Goal: Entertainment & Leisure: Consume media (video, audio)

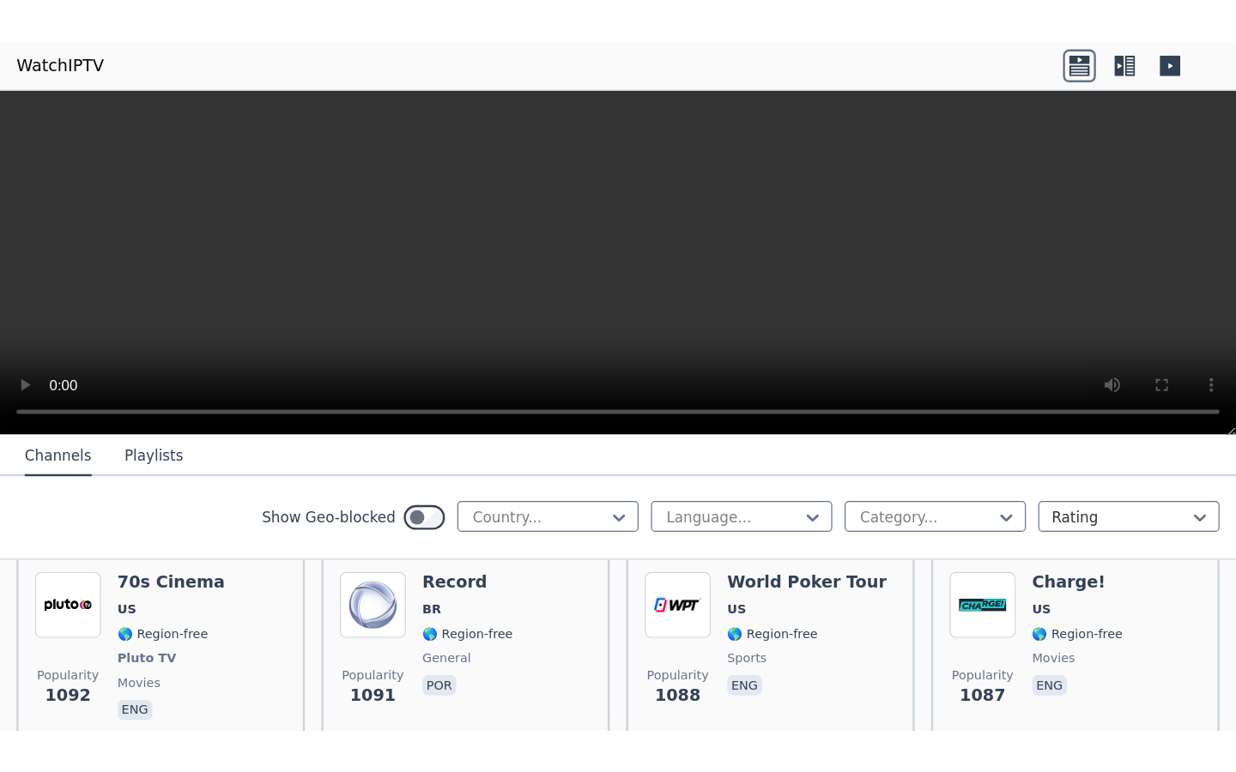
scroll to position [3108, 0]
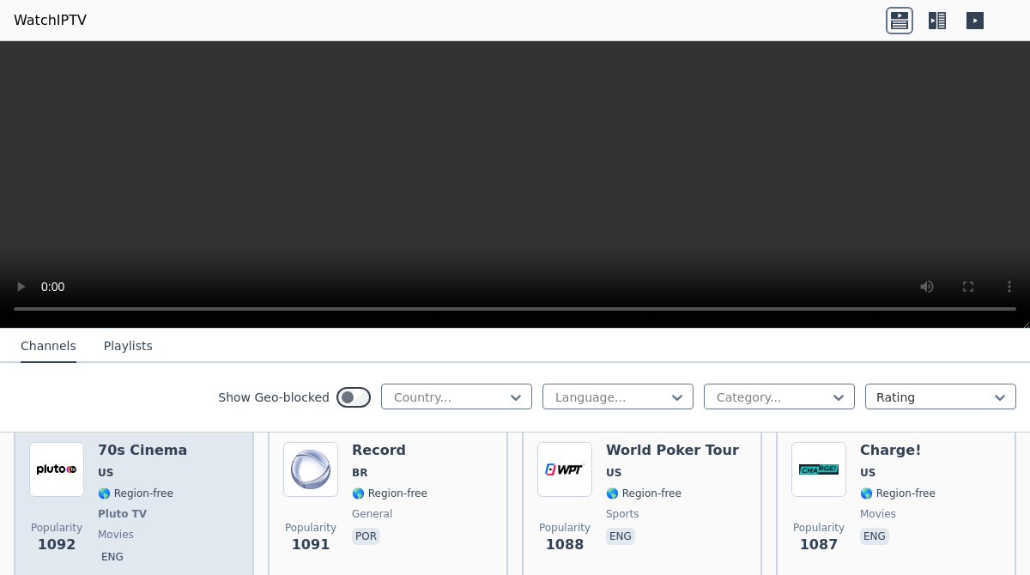
click at [157, 462] on div "70s Cinema US 🌎 Region-free Pluto TV movies eng" at bounding box center [142, 505] width 89 height 127
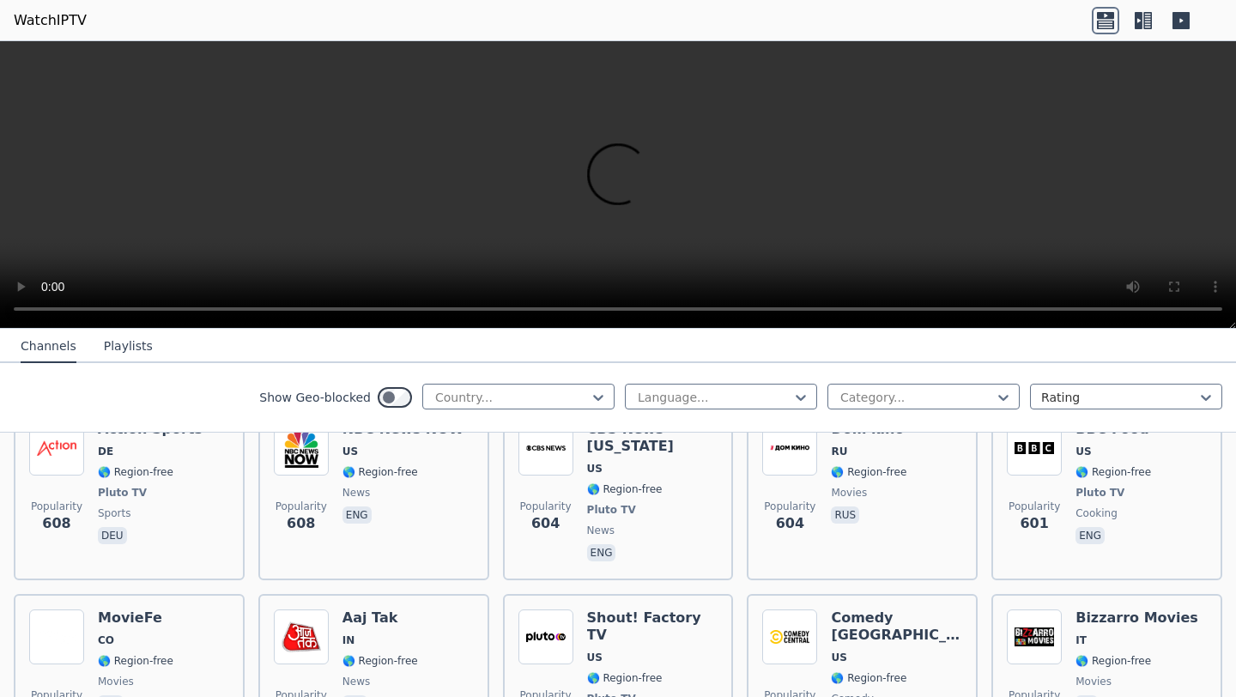
scroll to position [5610, 0]
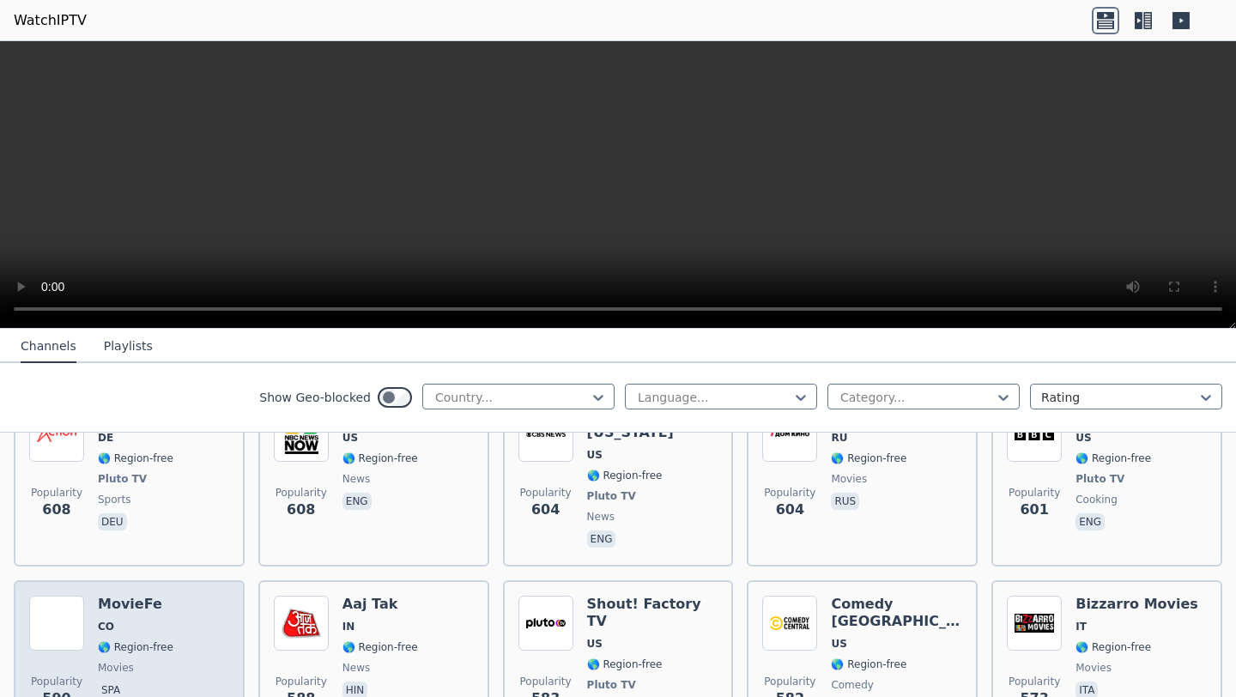
click at [178, 574] on div "Popularity 590 MovieFe CO 🌎 Region-free movies spa" at bounding box center [129, 667] width 200 height 144
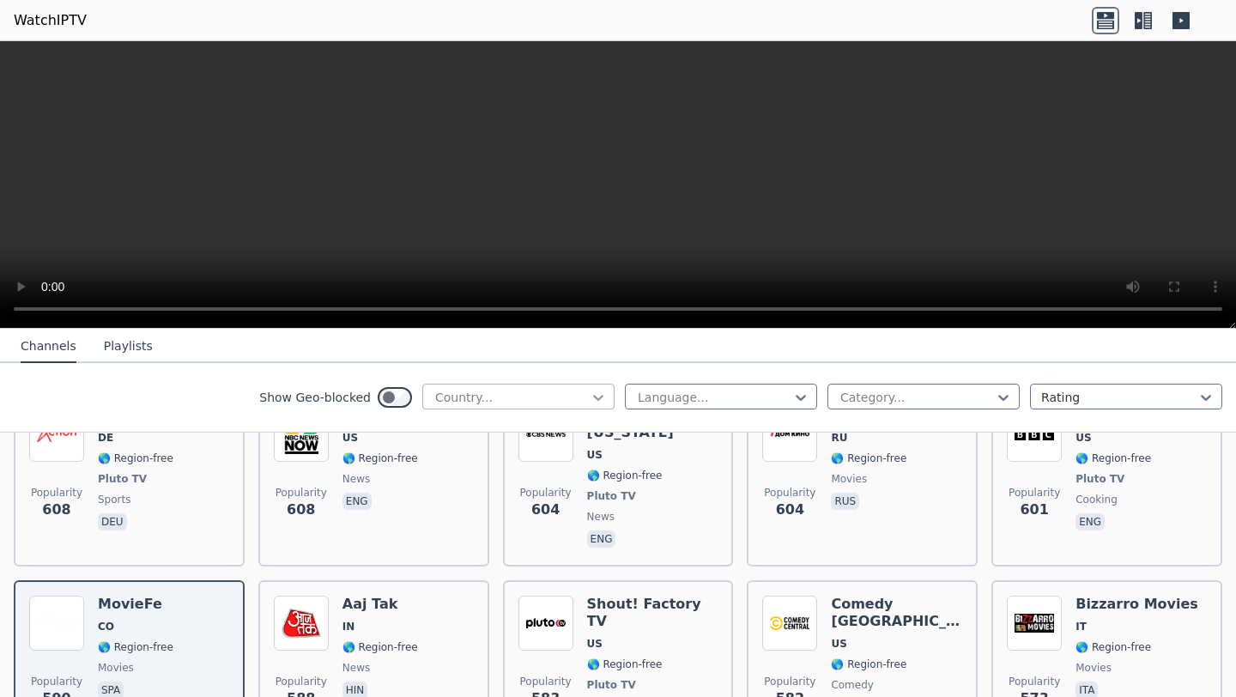
click at [592, 394] on icon at bounding box center [597, 397] width 17 height 17
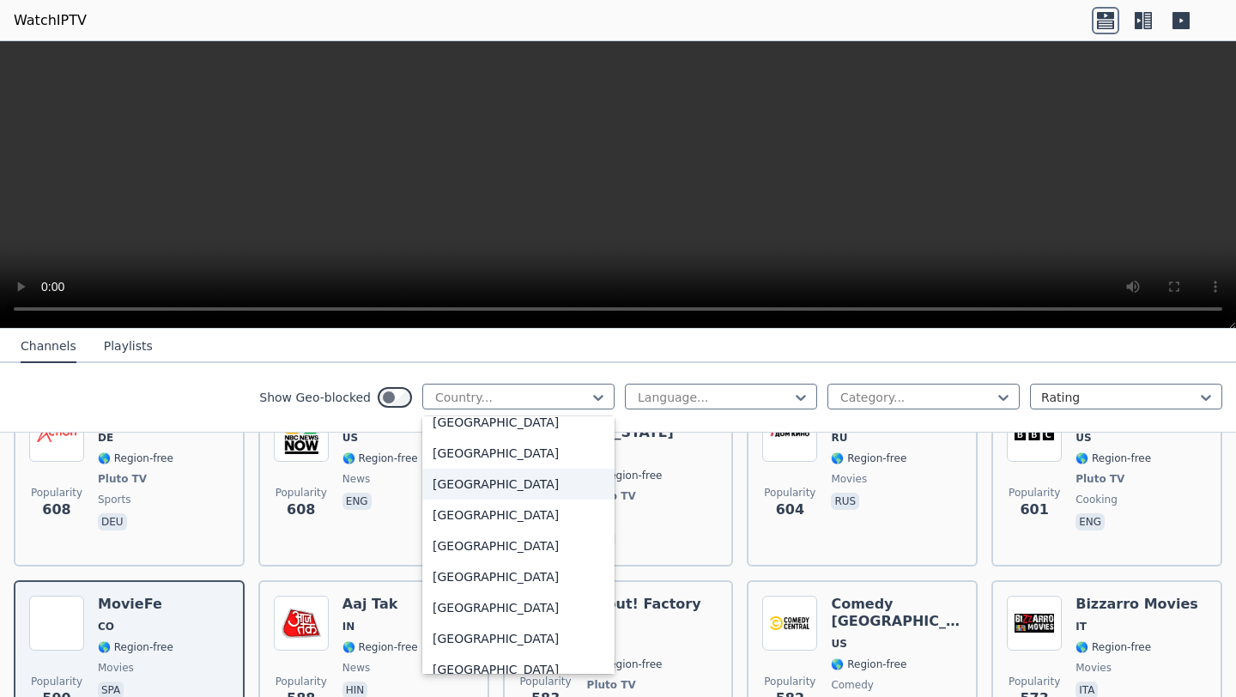
scroll to position [738, 0]
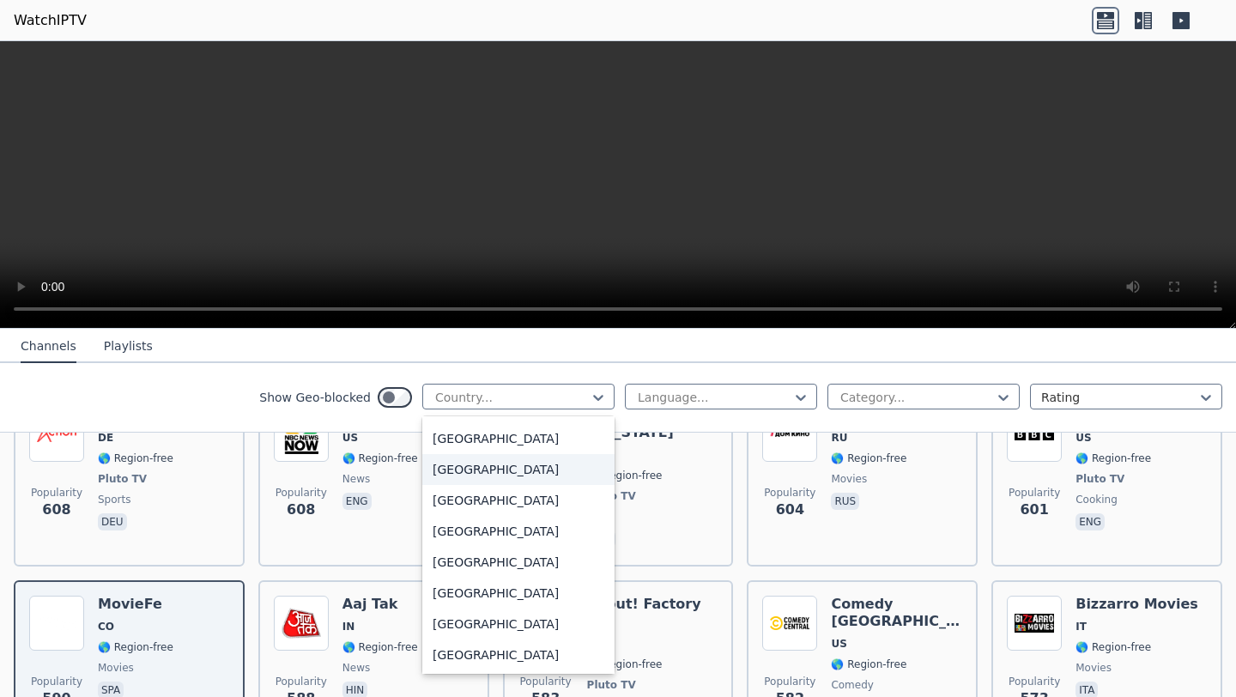
click at [453, 466] on div "[GEOGRAPHIC_DATA]" at bounding box center [518, 469] width 192 height 31
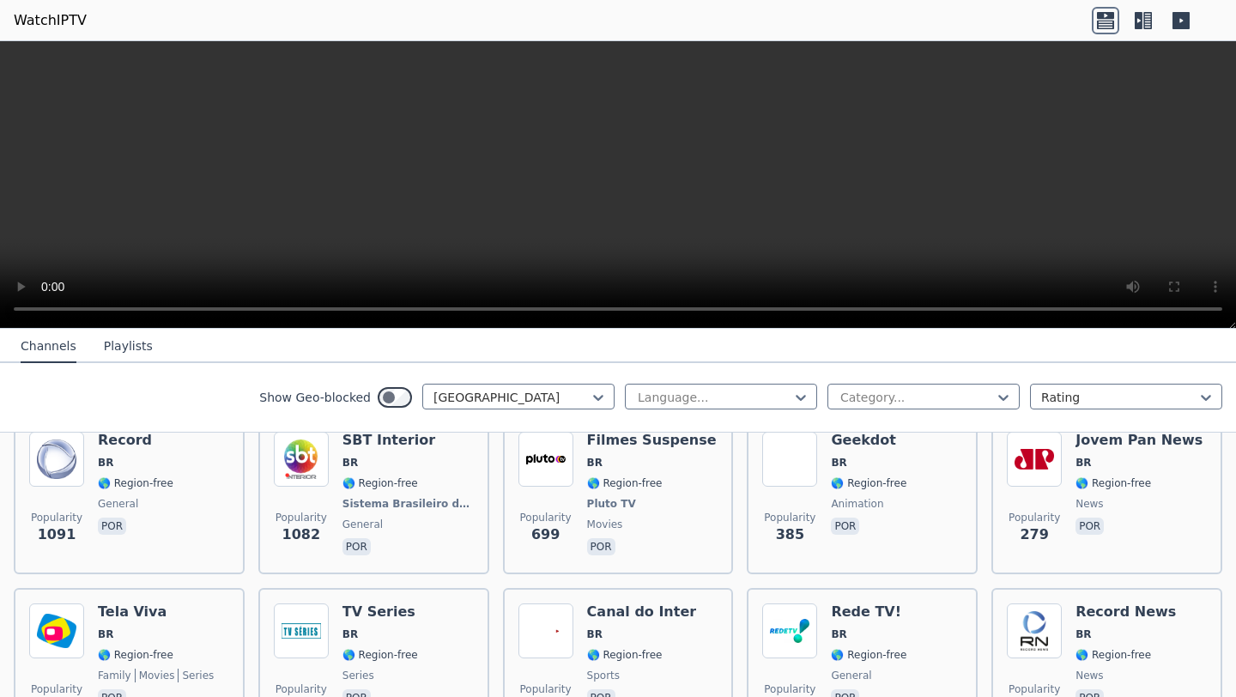
scroll to position [221, 0]
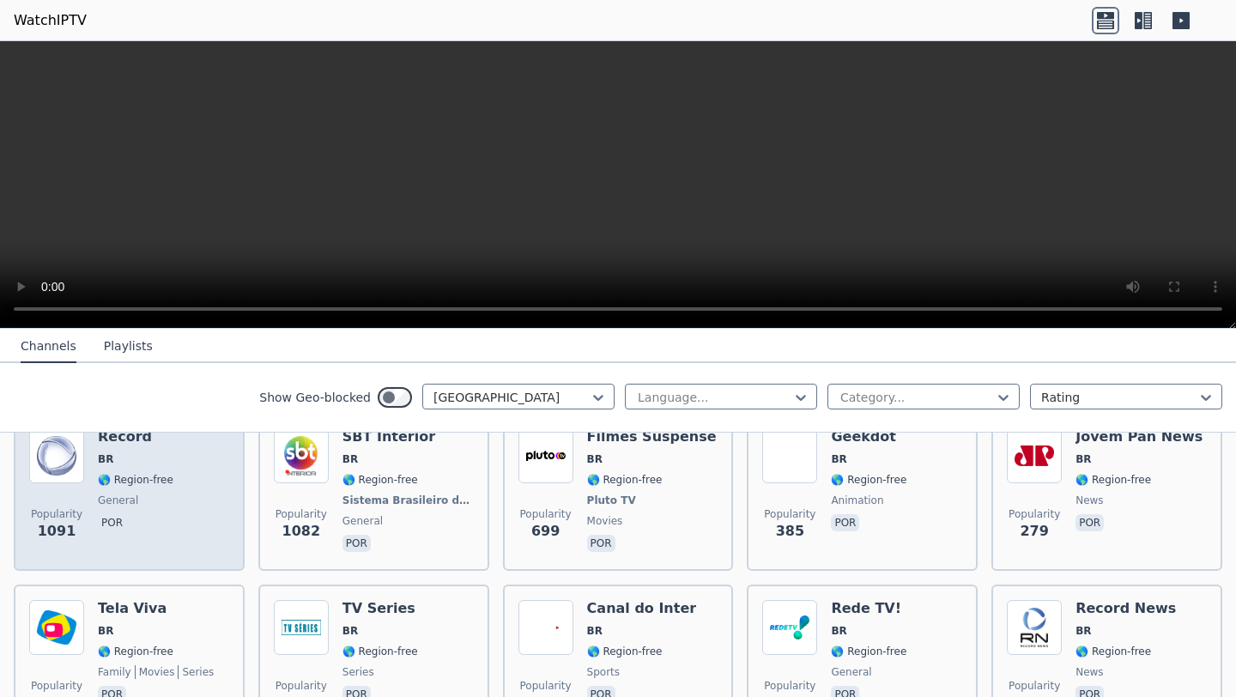
click at [166, 494] on span "general" at bounding box center [136, 500] width 76 height 14
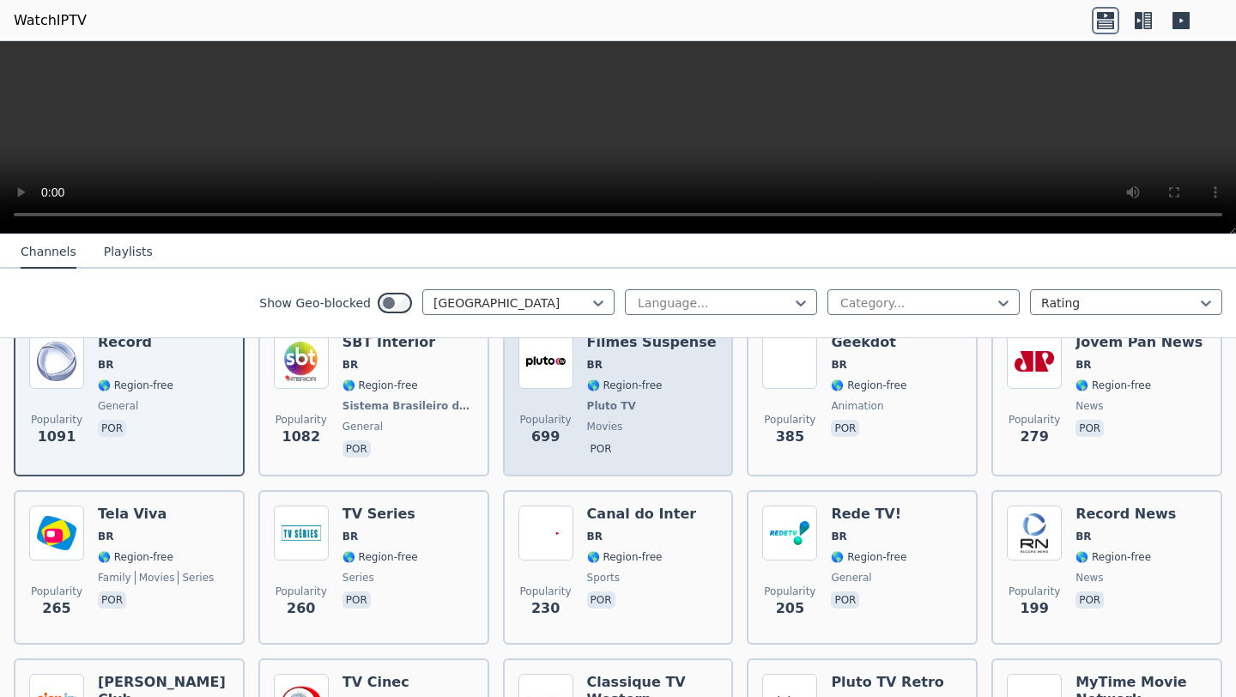
click at [651, 403] on span "Pluto TV" at bounding box center [652, 406] width 130 height 14
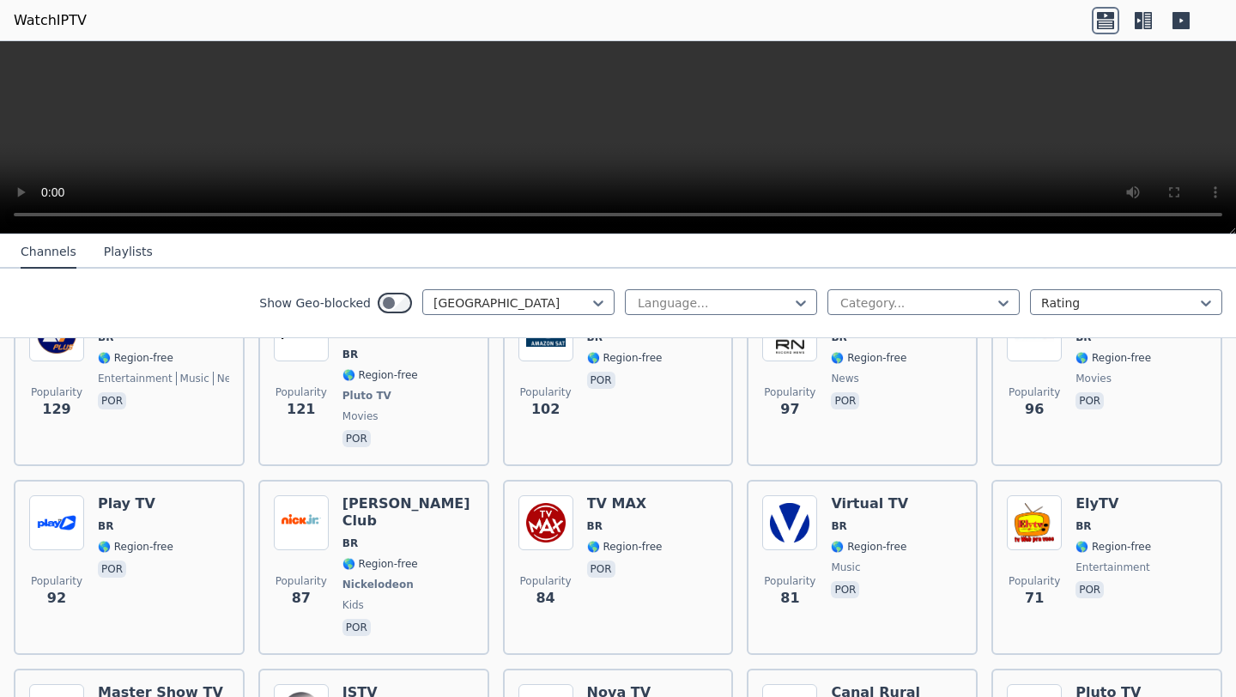
scroll to position [781, 0]
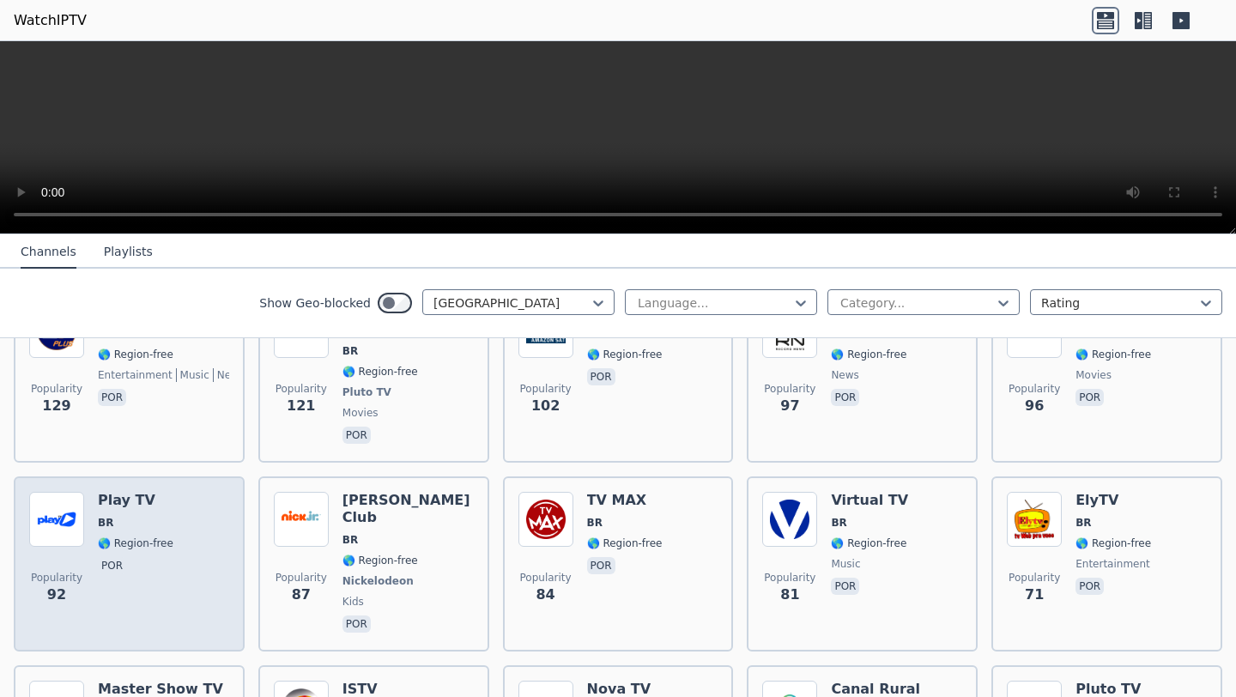
click at [144, 493] on div "Play TV BR 🌎 Region-free por" at bounding box center [136, 564] width 76 height 144
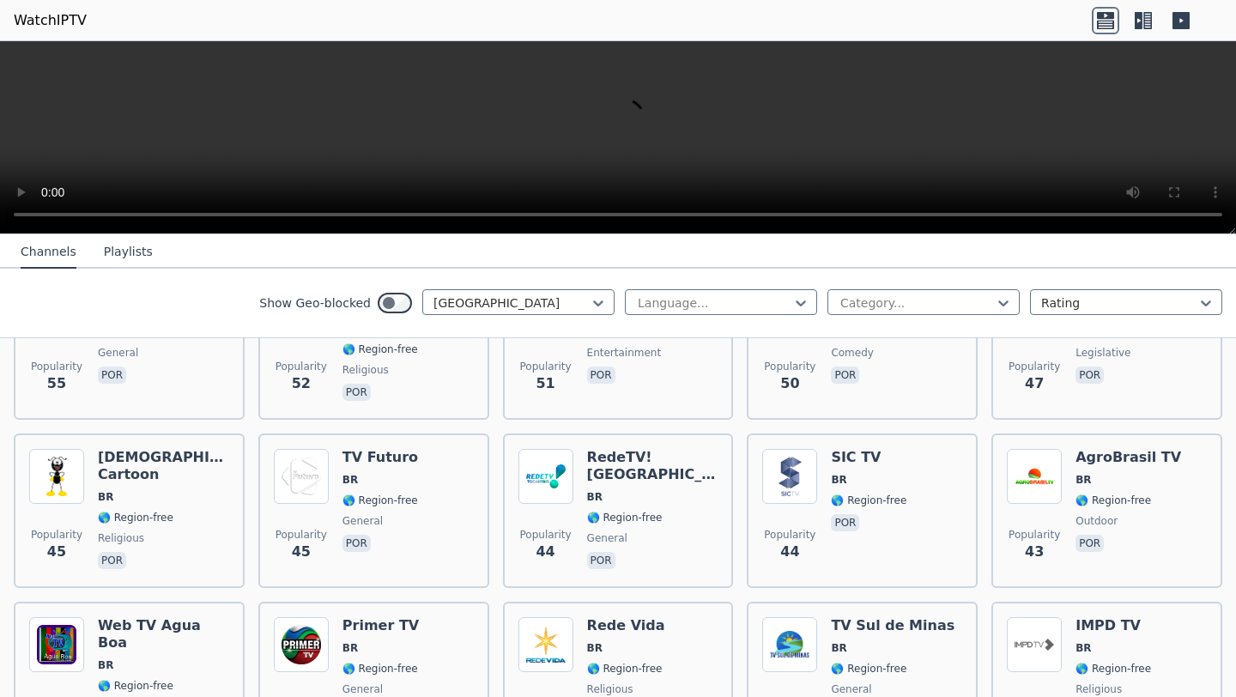
scroll to position [1376, 0]
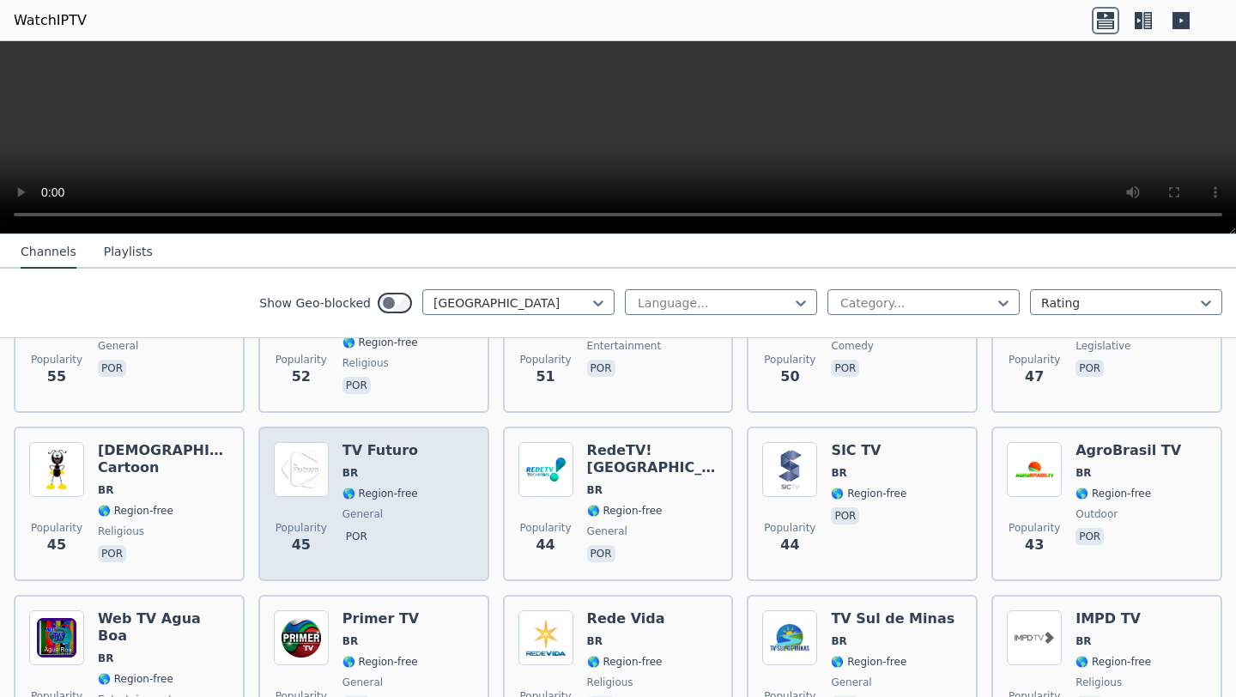
click at [407, 466] on span "BR" at bounding box center [380, 473] width 76 height 14
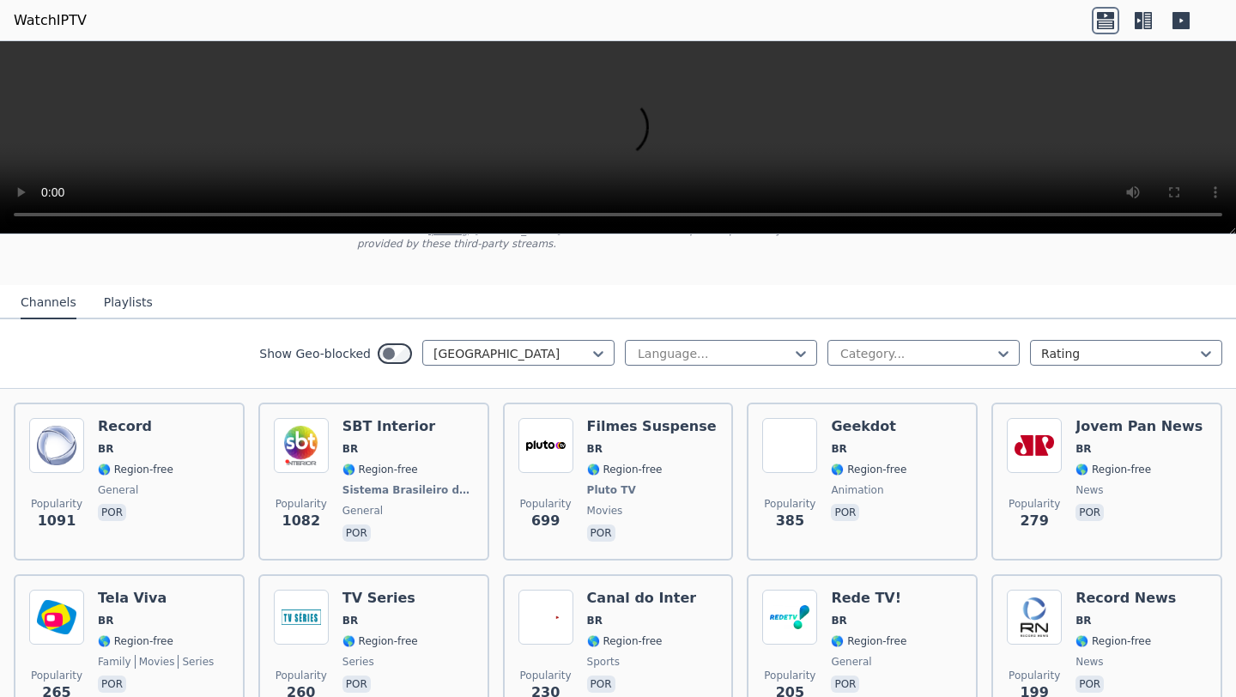
scroll to position [152, 0]
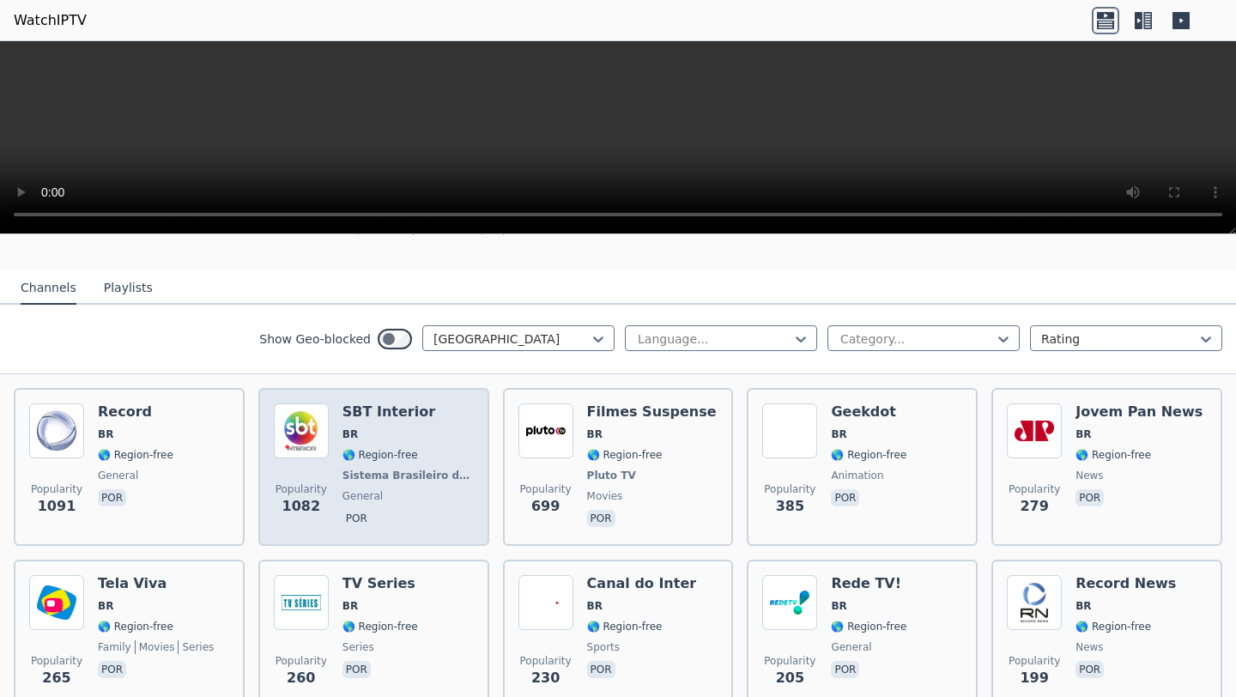
click at [397, 439] on span "BR" at bounding box center [407, 434] width 131 height 14
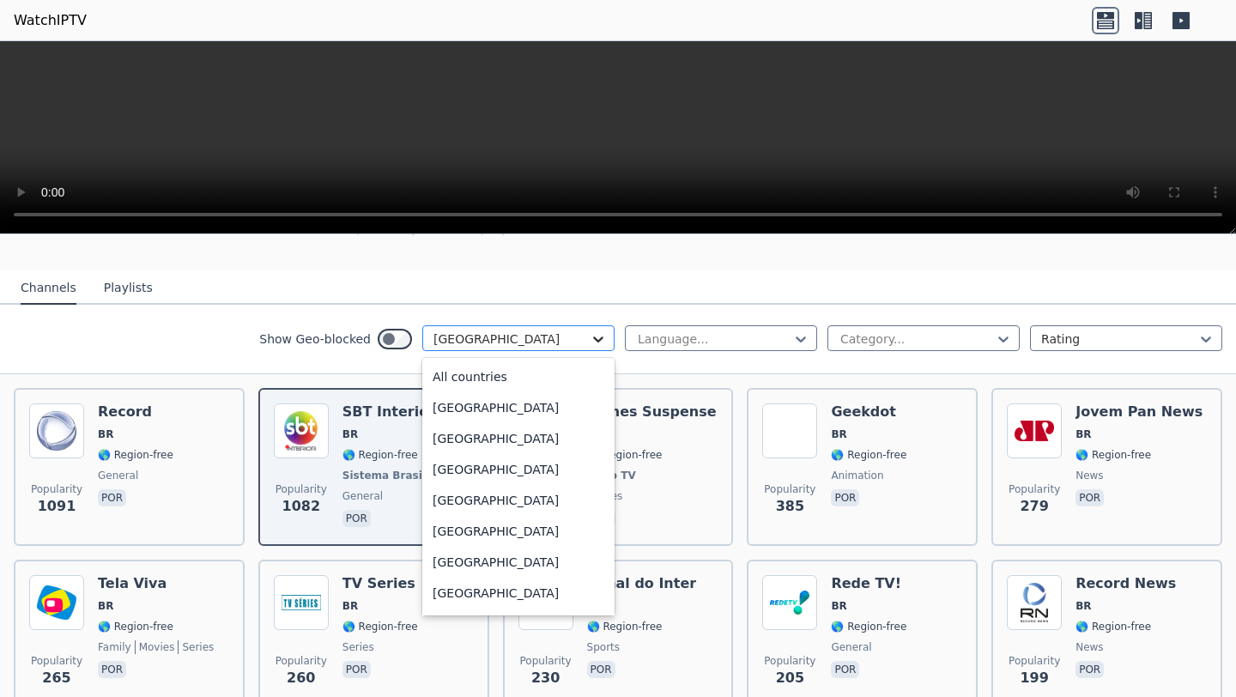
click at [601, 337] on icon at bounding box center [598, 339] width 10 height 6
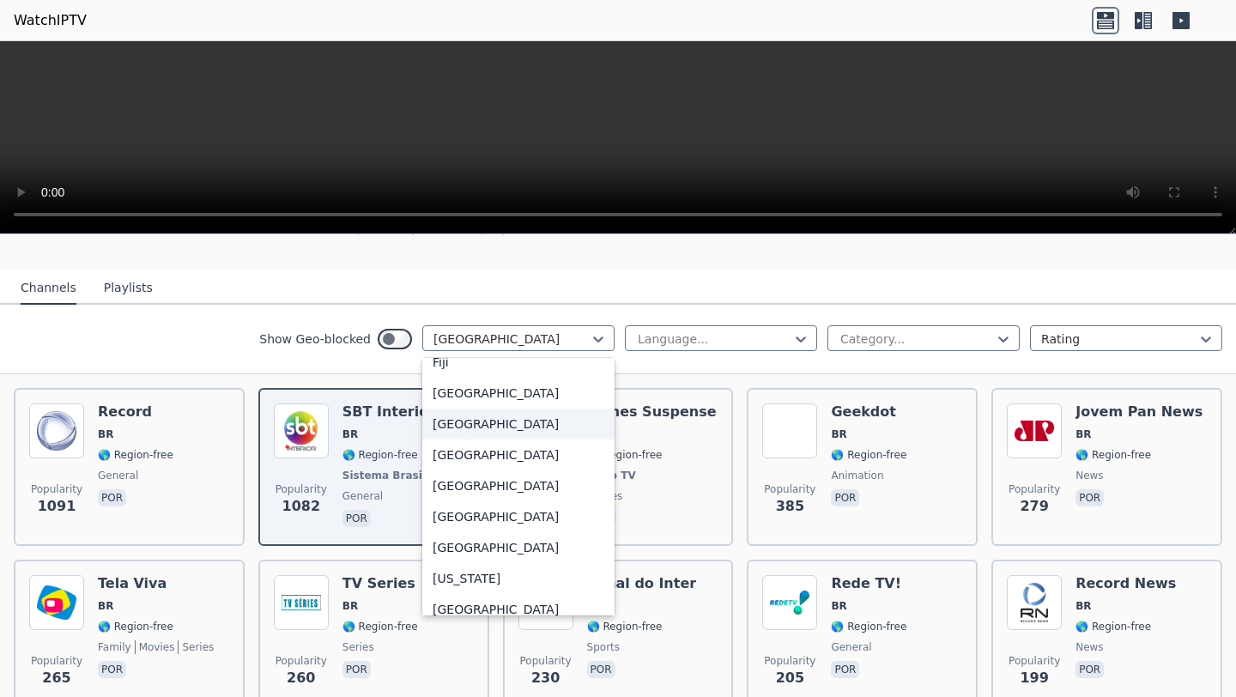
scroll to position [1974, 0]
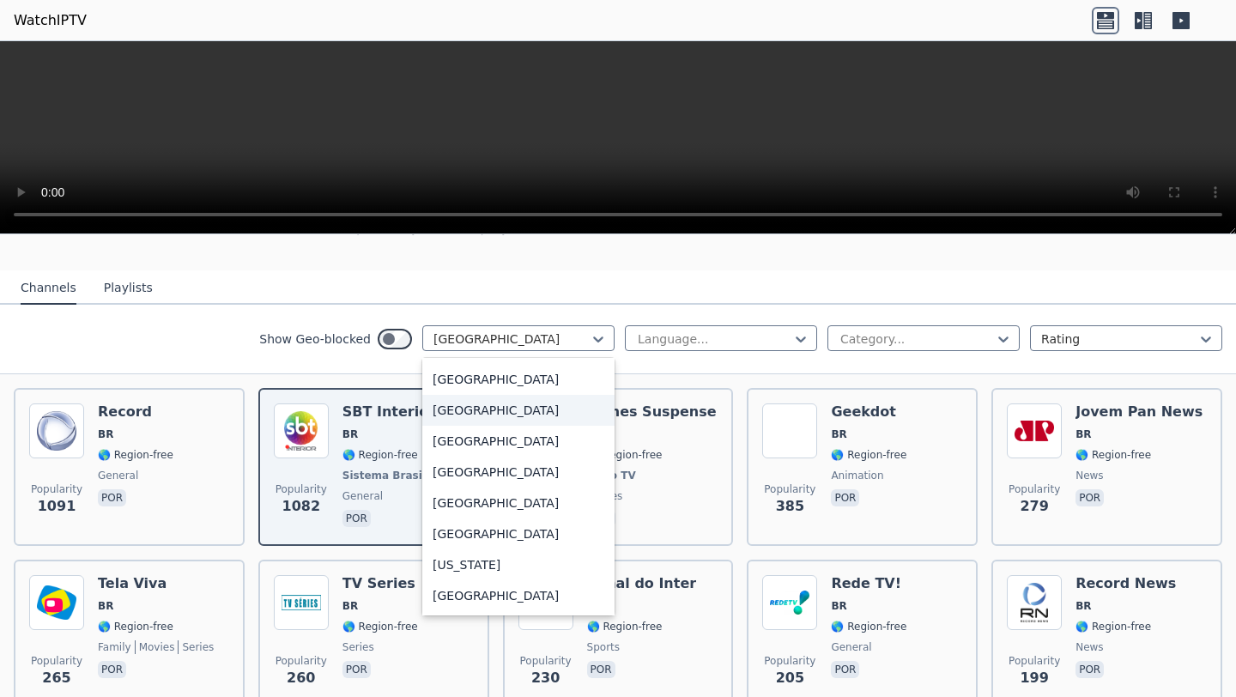
click at [531, 426] on div "[GEOGRAPHIC_DATA]" at bounding box center [518, 410] width 192 height 31
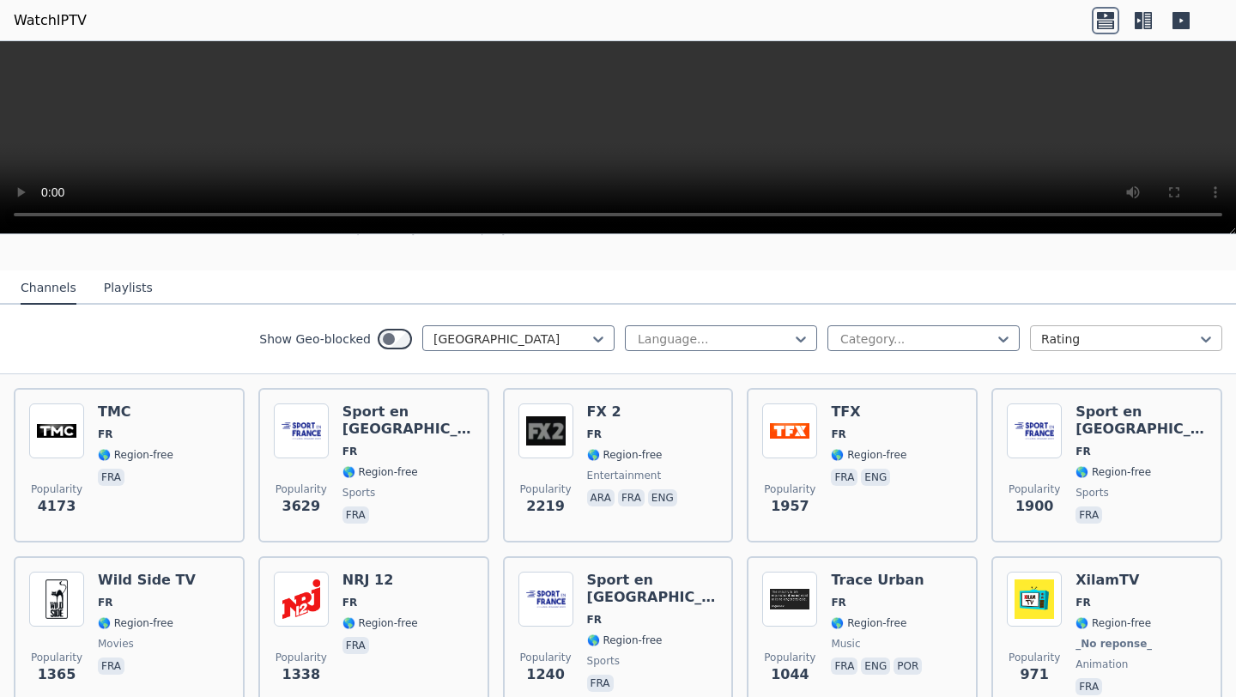
click at [1029, 335] on div at bounding box center [1119, 338] width 156 height 17
click at [1002, 335] on icon at bounding box center [1002, 338] width 17 height 17
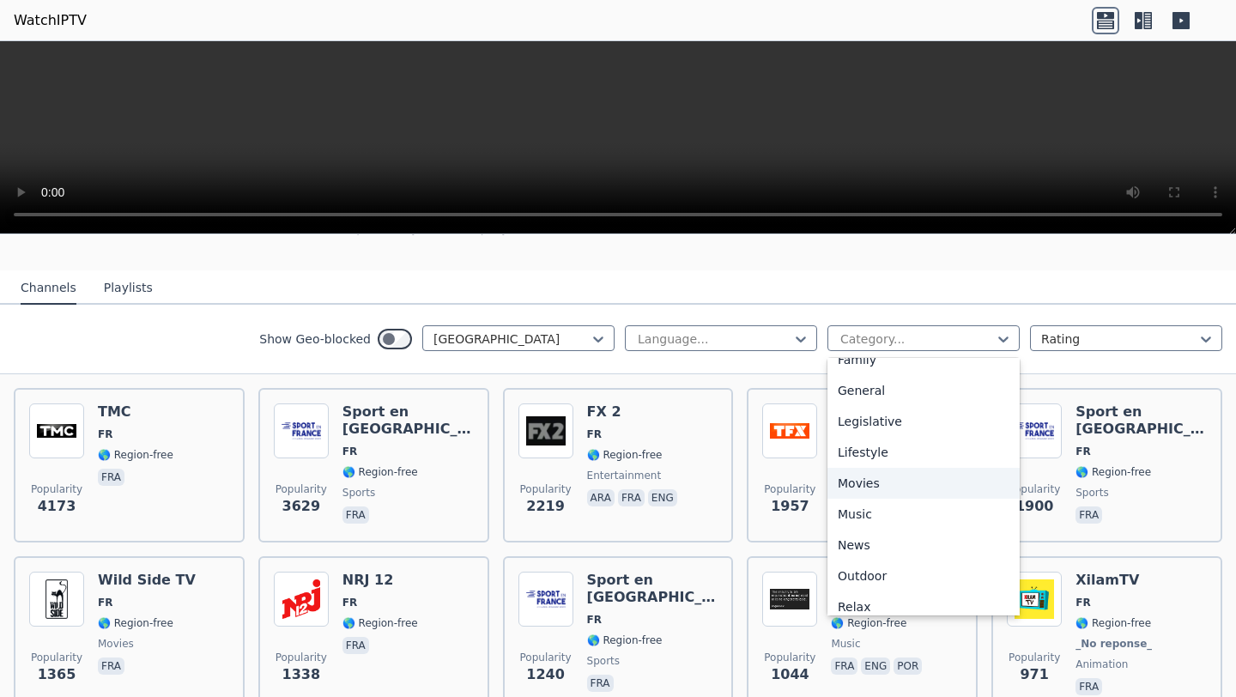
scroll to position [359, 0]
click at [937, 483] on div "Movies" at bounding box center [923, 481] width 192 height 31
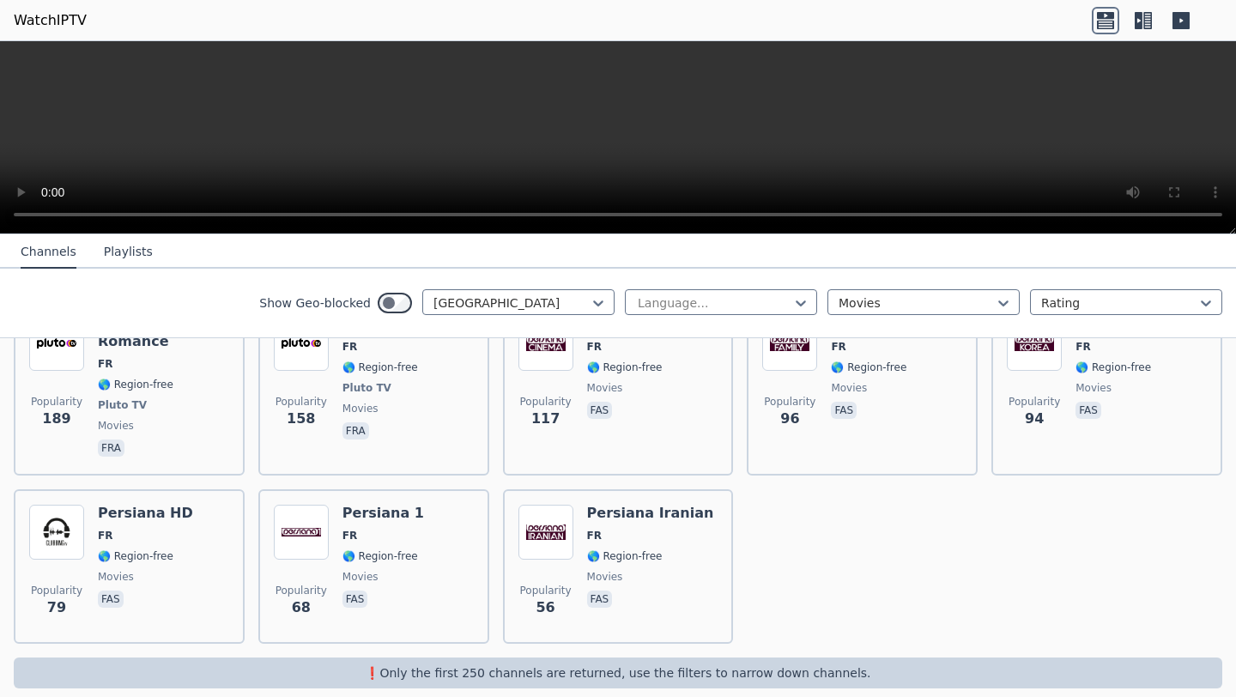
scroll to position [430, 0]
click at [728, 295] on div at bounding box center [714, 302] width 156 height 17
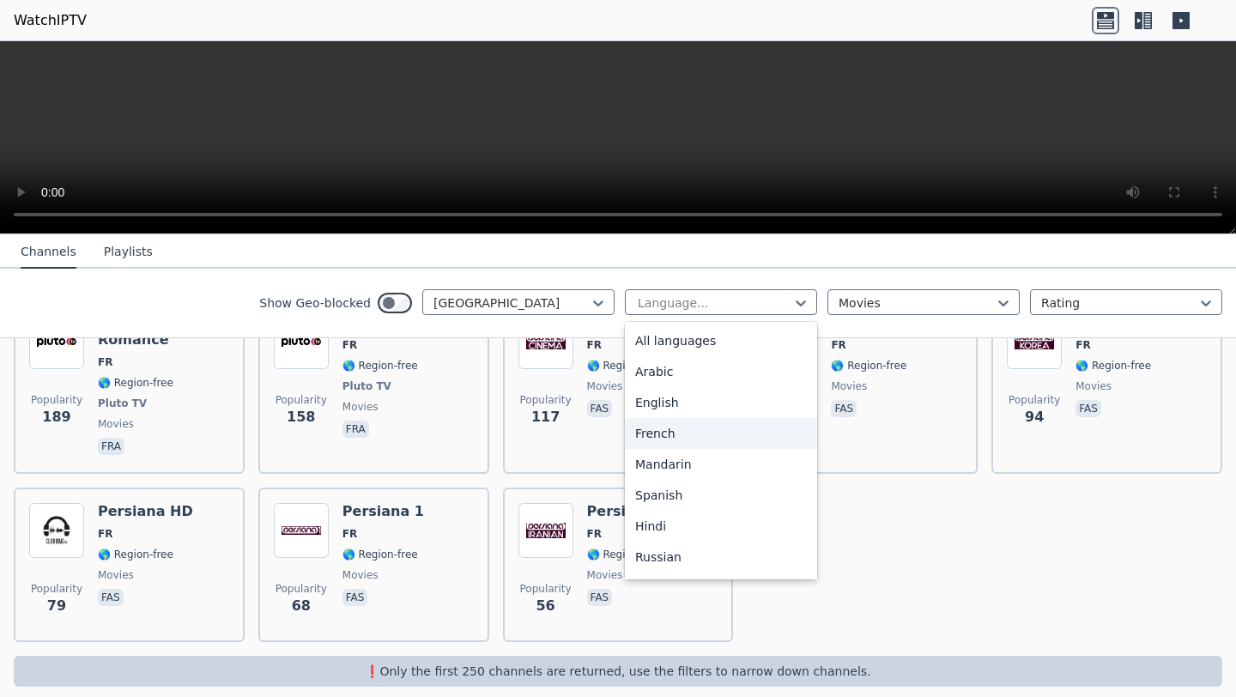
click at [676, 426] on div "French" at bounding box center [721, 433] width 192 height 31
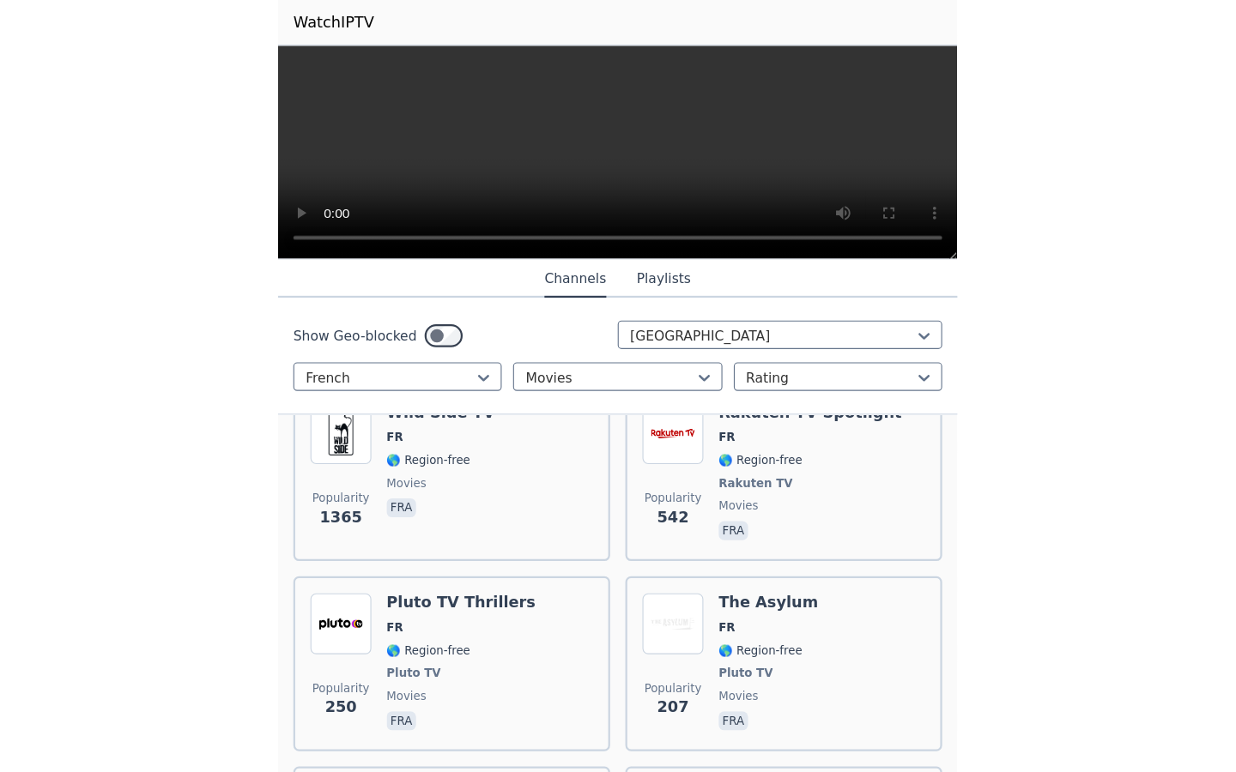
scroll to position [191, 0]
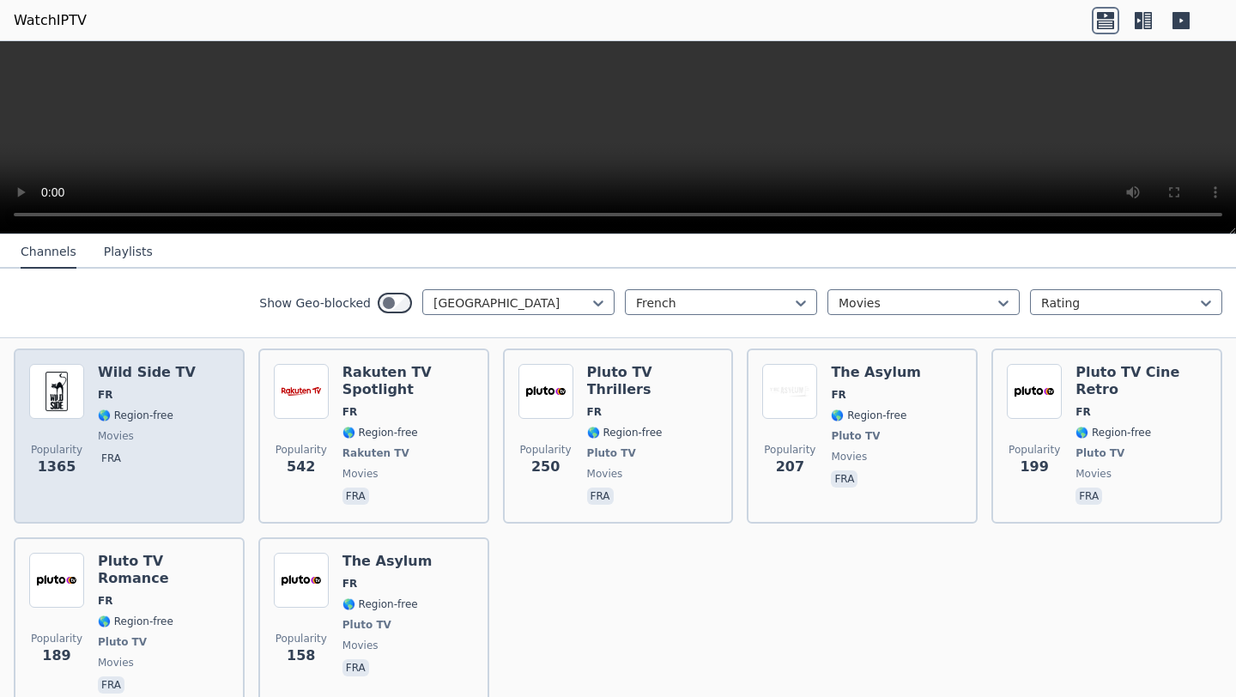
click at [174, 424] on div "Wild Side TV FR 🌎 Region-free movies fra" at bounding box center [147, 436] width 98 height 144
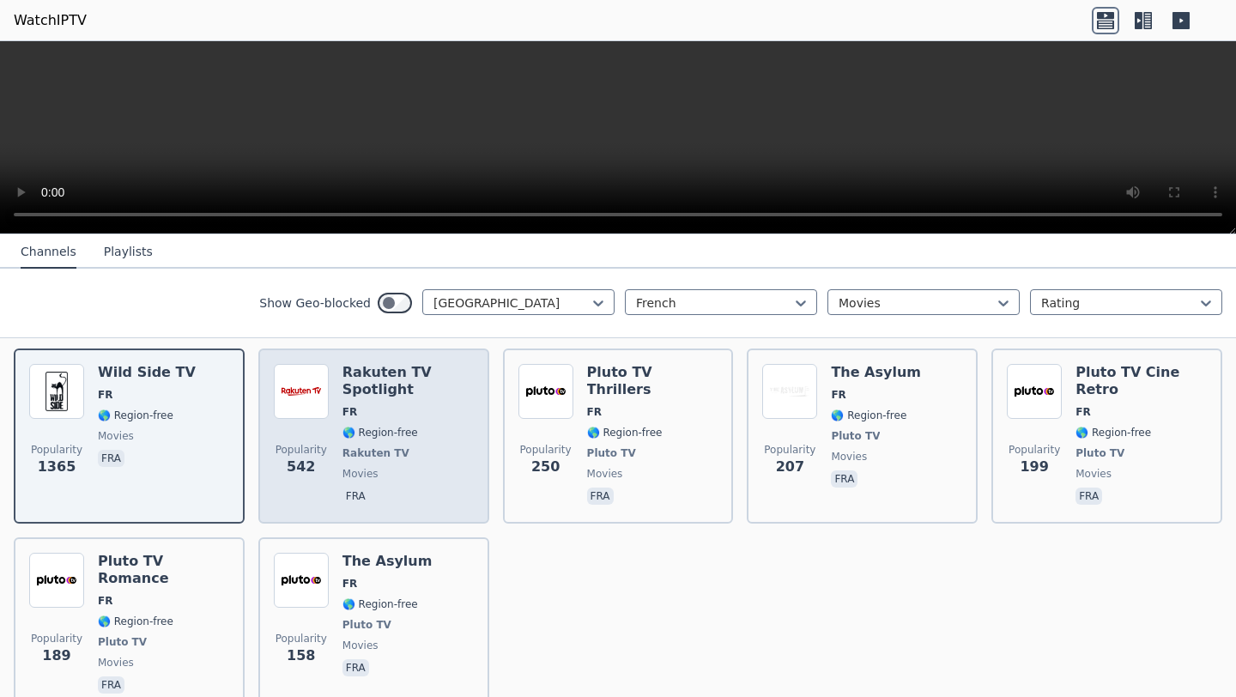
click at [436, 412] on span "FR" at bounding box center [407, 412] width 131 height 14
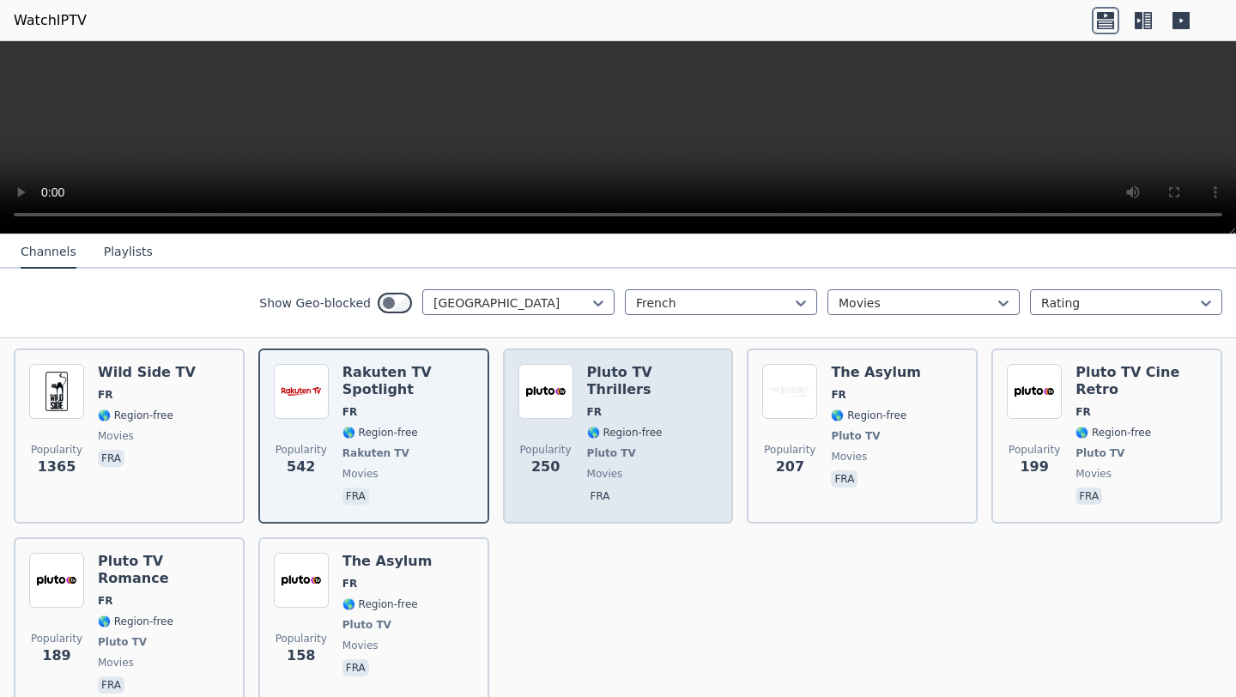
click at [630, 405] on span "FR" at bounding box center [652, 412] width 131 height 14
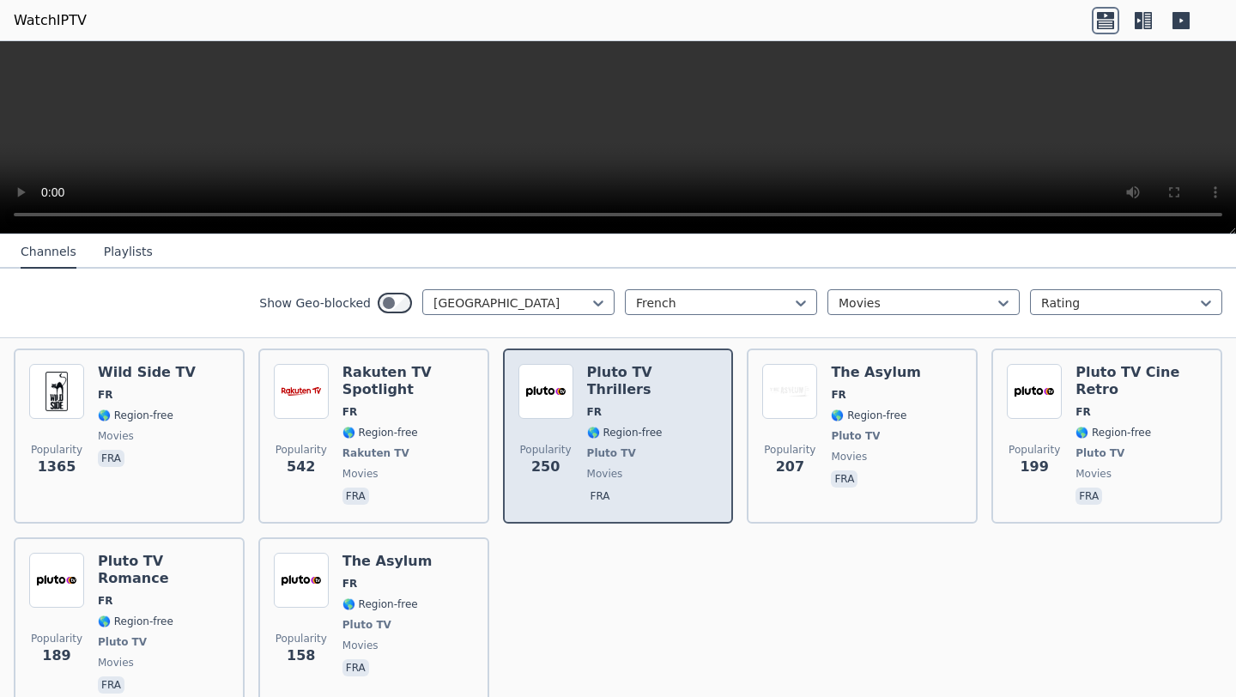
click at [630, 405] on span "FR" at bounding box center [652, 412] width 131 height 14
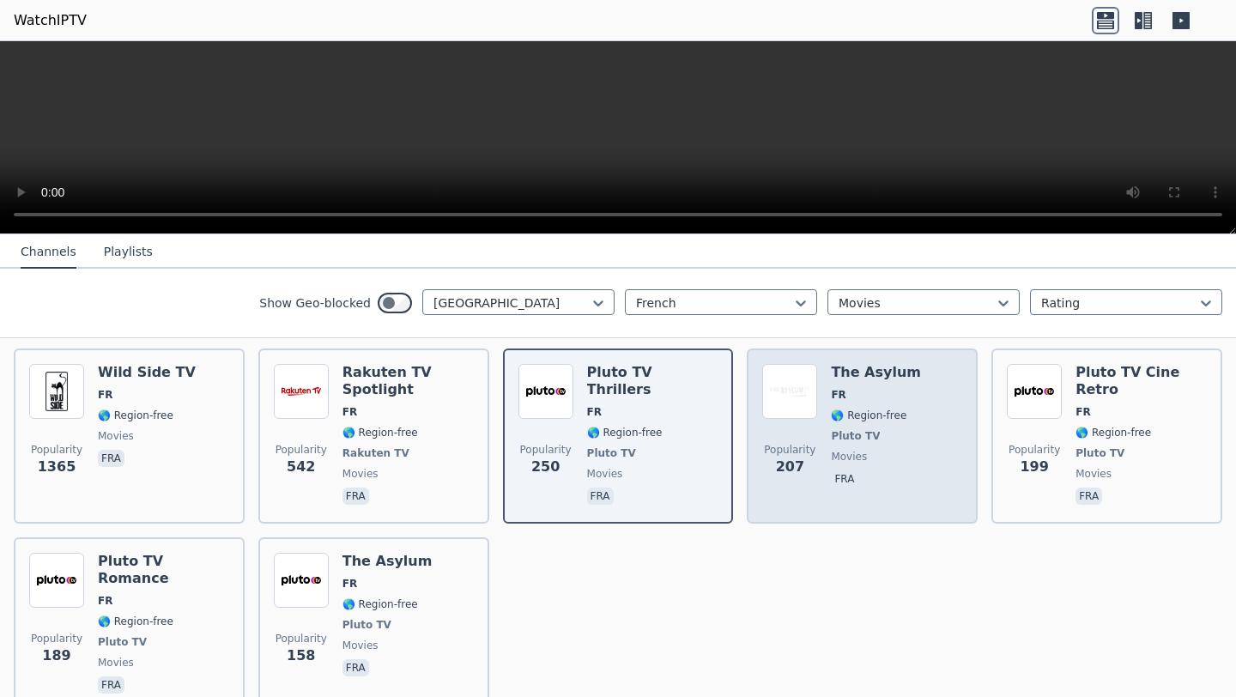
click at [828, 423] on div "Popularity 207 The Asylum FR 🌎 Region-free Pluto TV movies fra" at bounding box center [862, 436] width 200 height 144
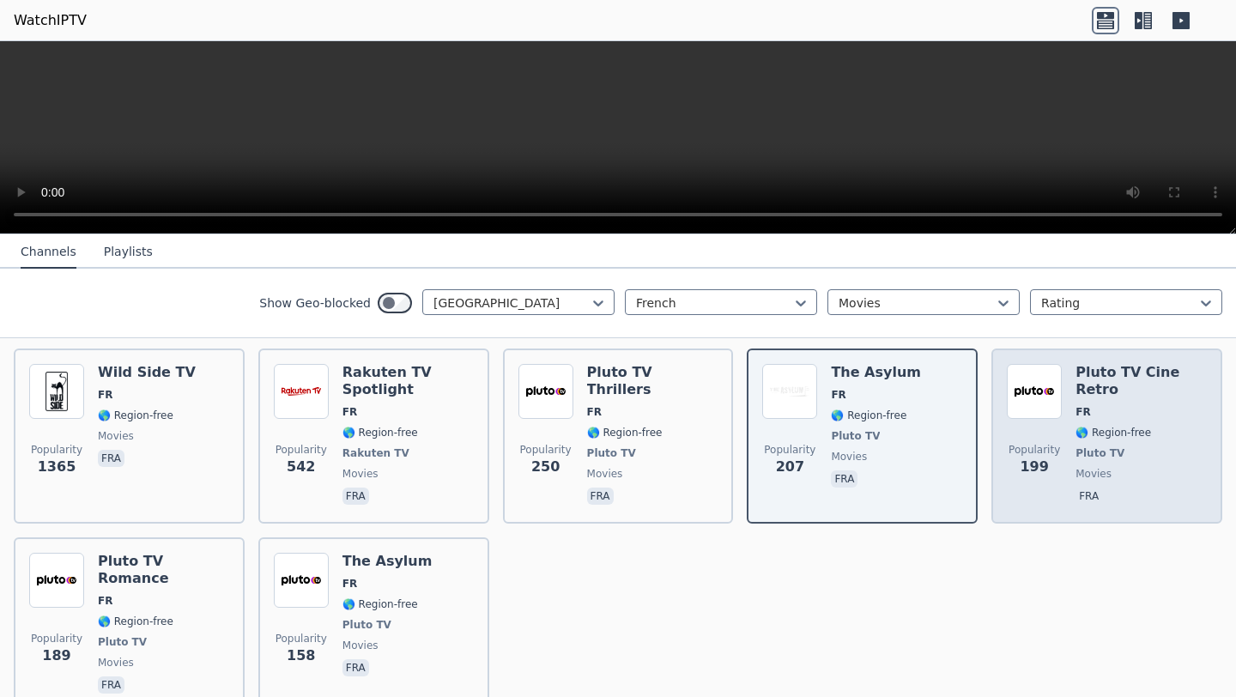
click at [1029, 445] on span "Popularity" at bounding box center [1033, 450] width 51 height 14
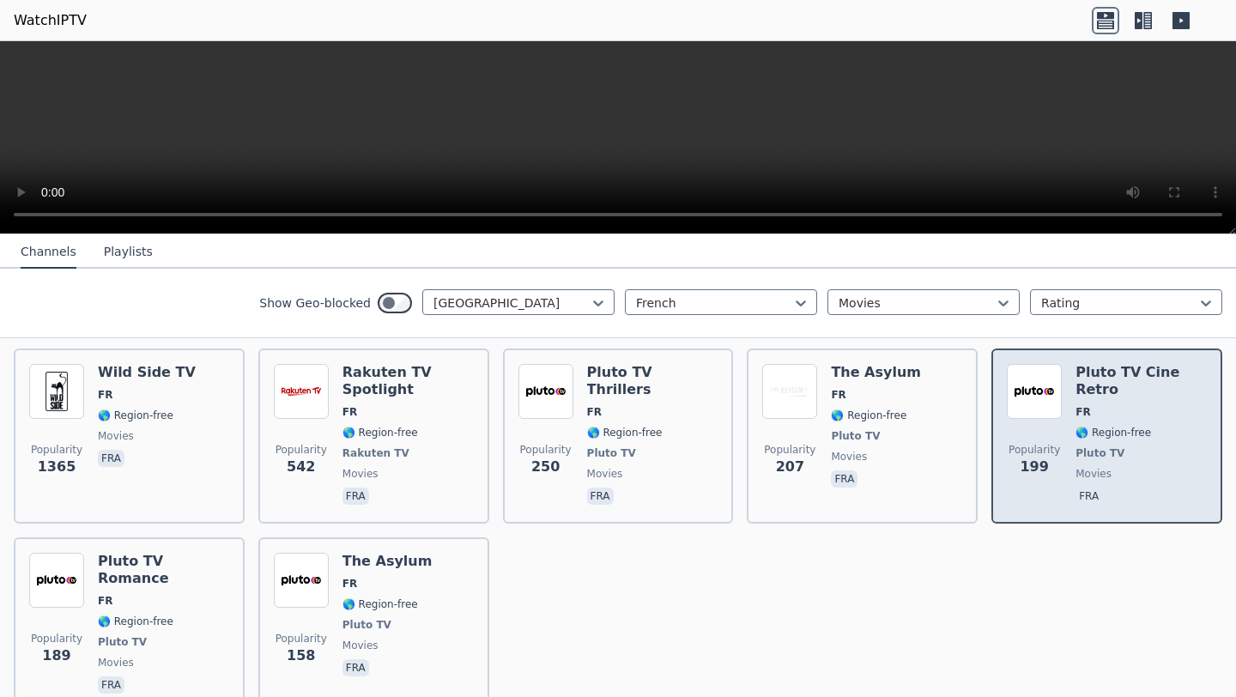
click at [1029, 445] on span "Popularity" at bounding box center [1033, 450] width 51 height 14
